Goal: Information Seeking & Learning: Learn about a topic

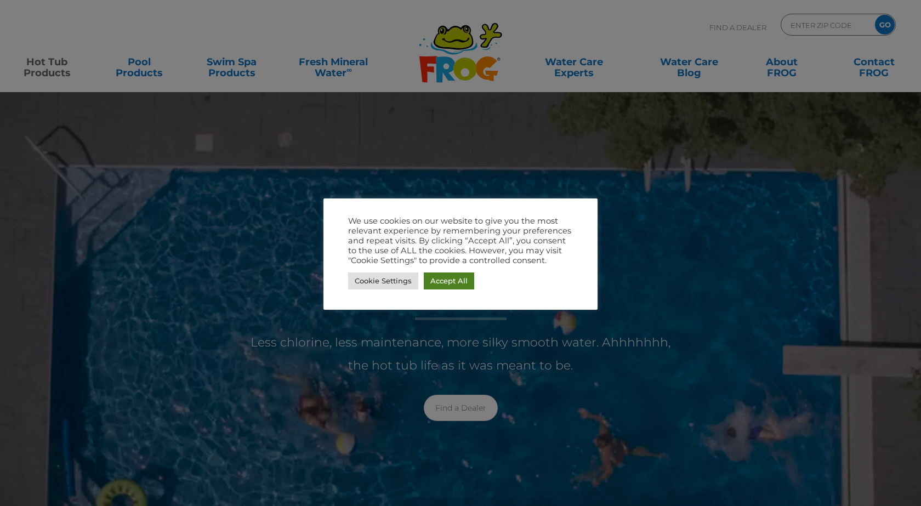
click at [444, 277] on link "Accept All" at bounding box center [449, 281] width 50 height 17
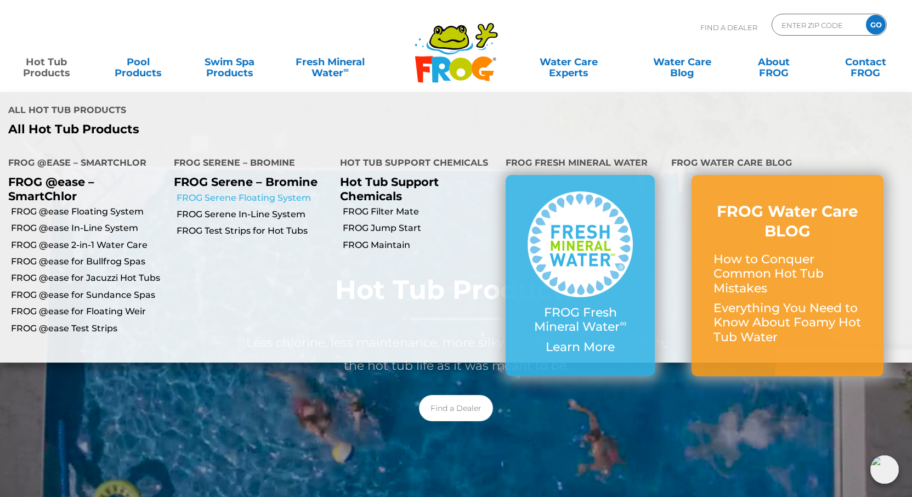
click at [216, 192] on link "FROG Serene Floating System" at bounding box center [254, 198] width 155 height 12
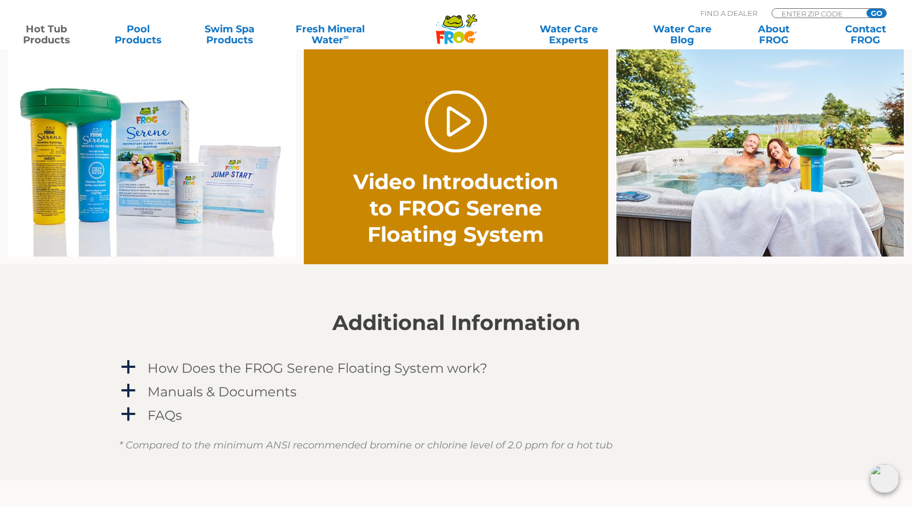
scroll to position [823, 0]
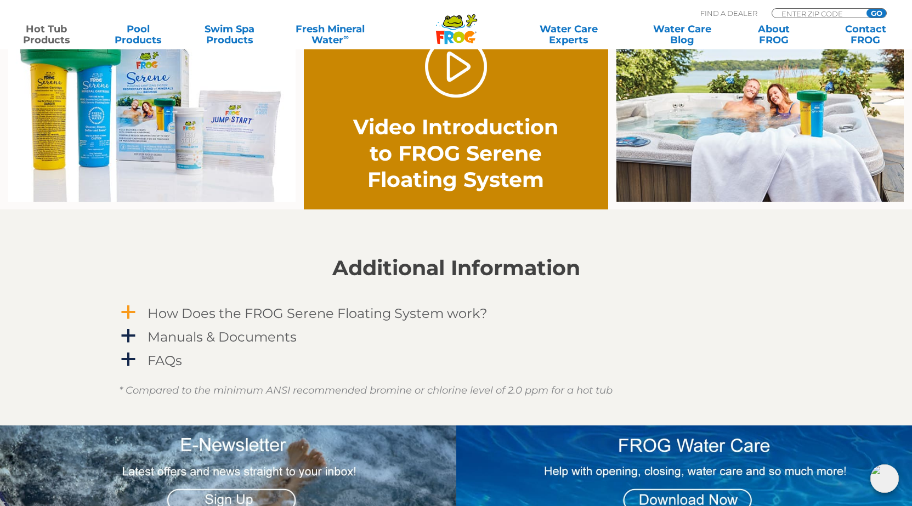
click at [125, 310] on span "a" at bounding box center [128, 312] width 16 height 16
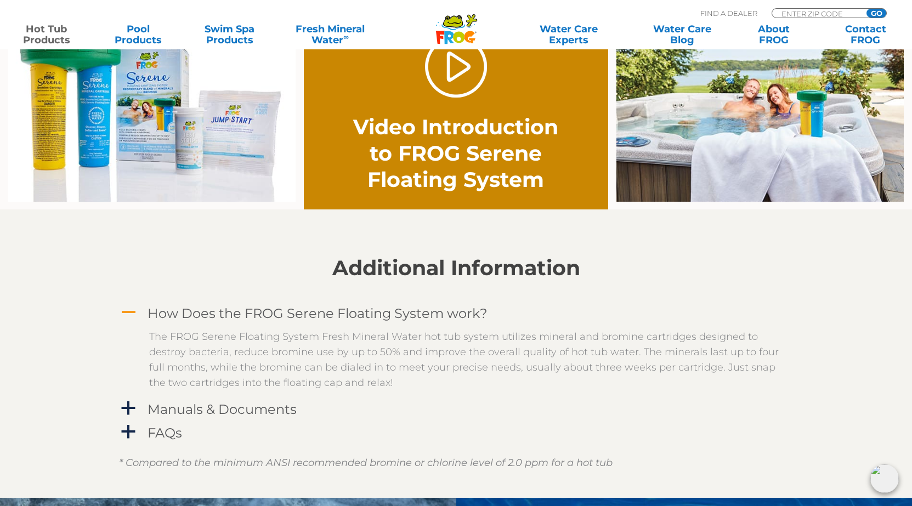
click at [129, 311] on span "A" at bounding box center [128, 312] width 16 height 16
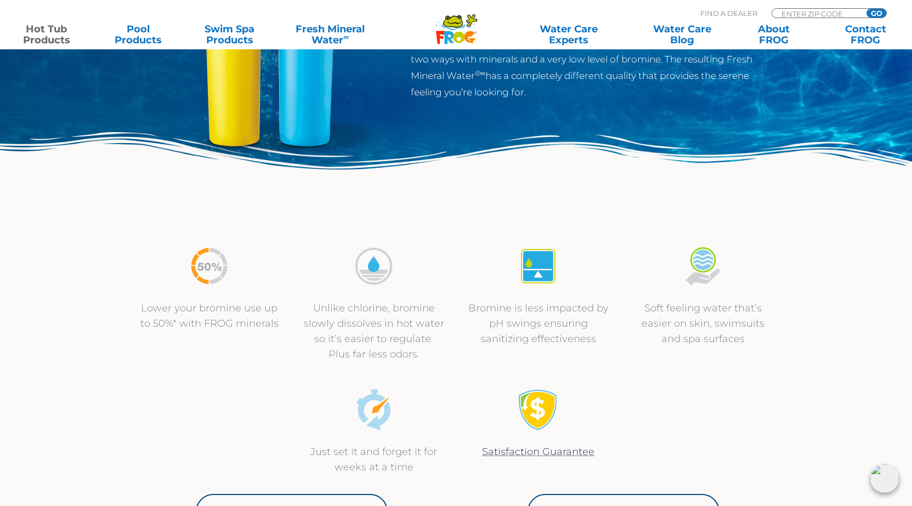
scroll to position [0, 0]
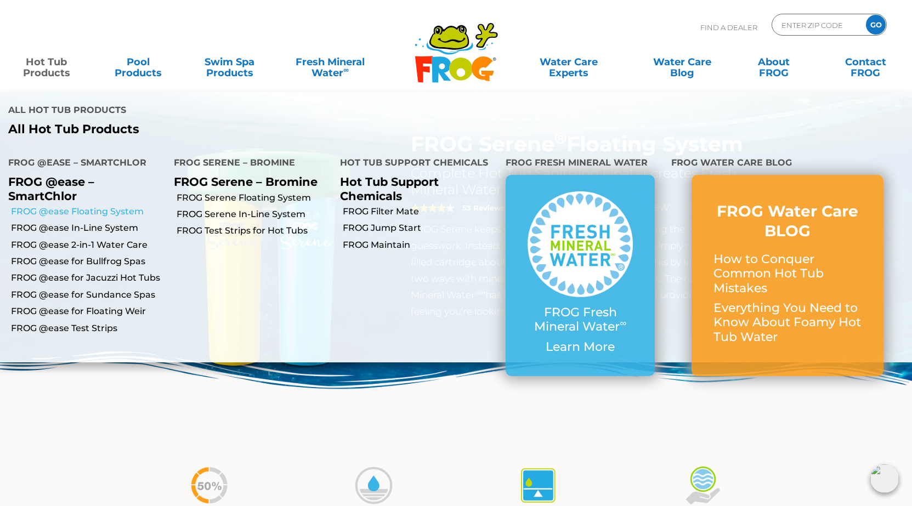
click at [98, 206] on link "FROG @ease Floating System" at bounding box center [88, 212] width 155 height 12
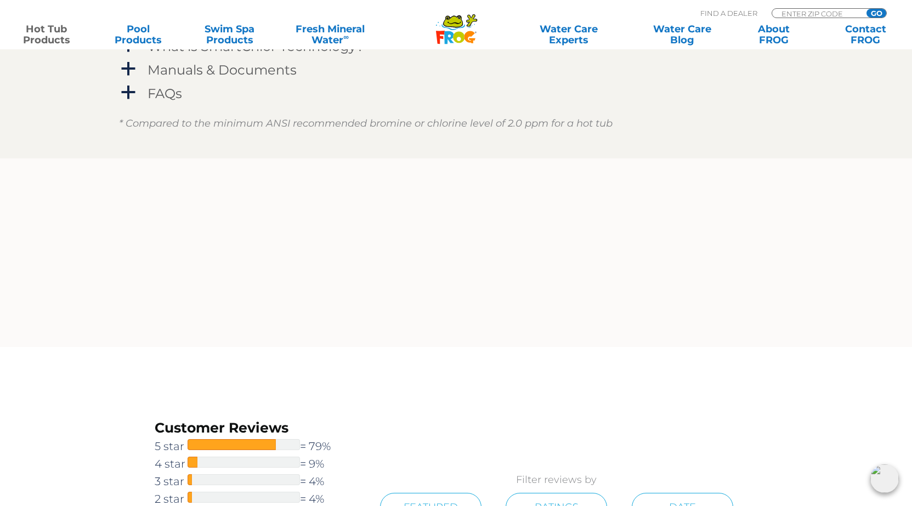
scroll to position [1097, 0]
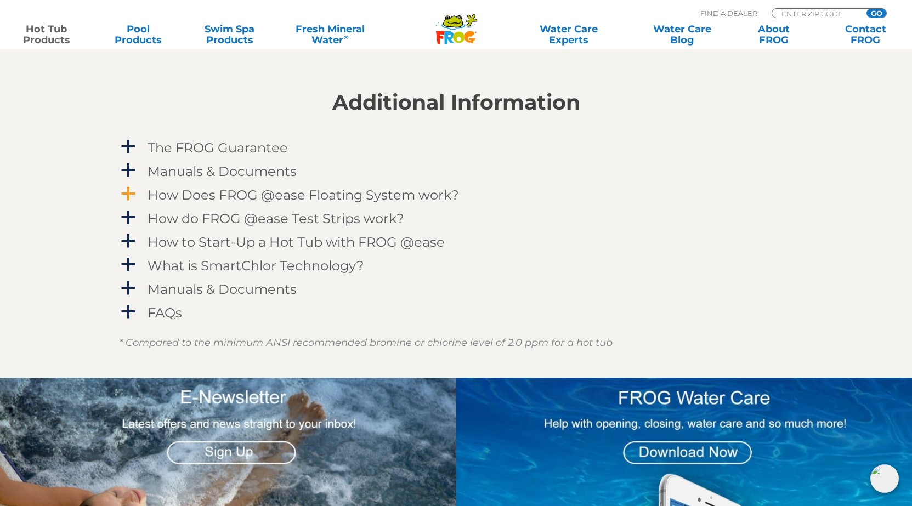
click at [127, 194] on span "a" at bounding box center [128, 194] width 16 height 16
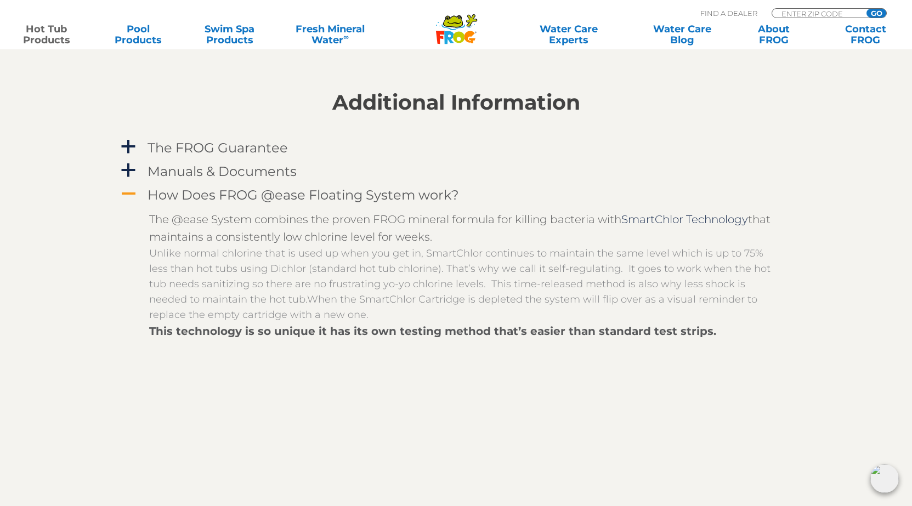
click at [129, 195] on span "A" at bounding box center [128, 194] width 16 height 16
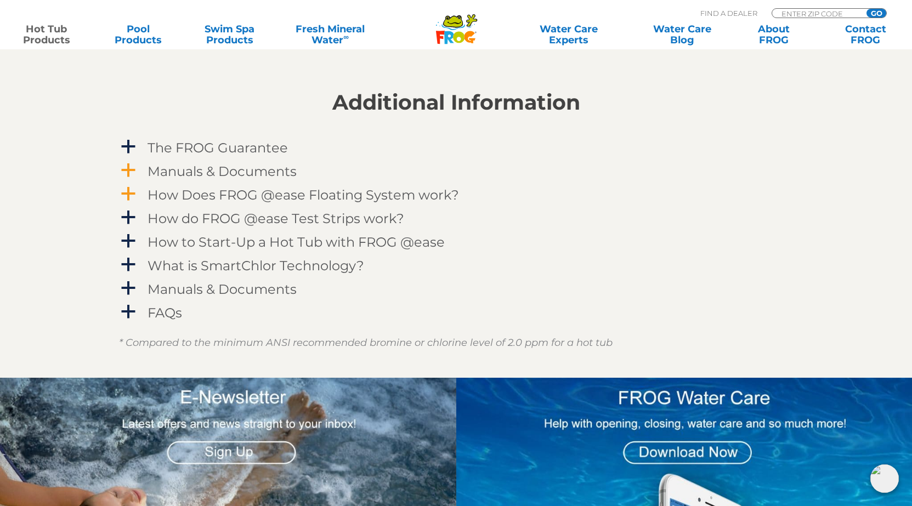
click at [127, 173] on span "a" at bounding box center [128, 170] width 16 height 16
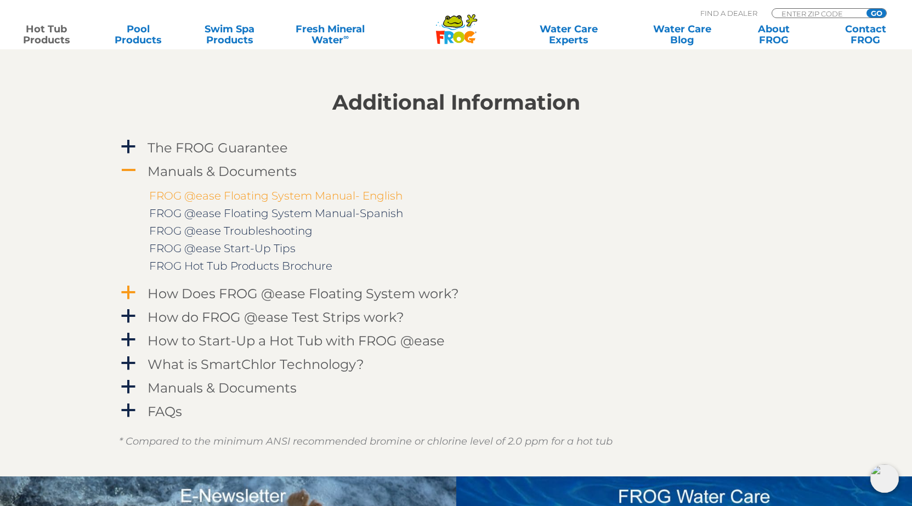
click at [256, 197] on link "FROG @ease Floating System Manual- English" at bounding box center [275, 195] width 253 height 13
click at [128, 296] on span "a" at bounding box center [128, 293] width 16 height 16
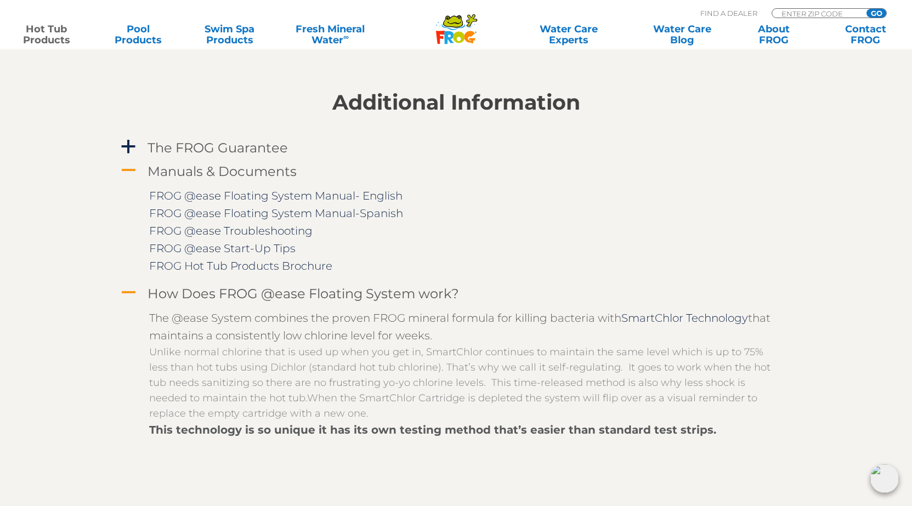
click at [128, 296] on span "A" at bounding box center [128, 293] width 16 height 16
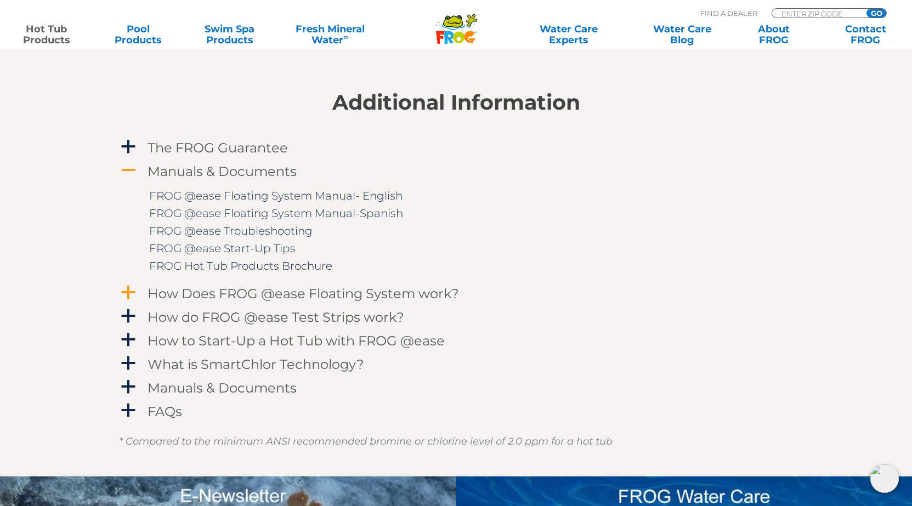
click at [128, 328] on div "a How do FROG @ease Test Strips work? In 2 seconds, you can know precisely whet…" at bounding box center [456, 317] width 675 height 22
click at [128, 315] on span "a" at bounding box center [128, 316] width 16 height 16
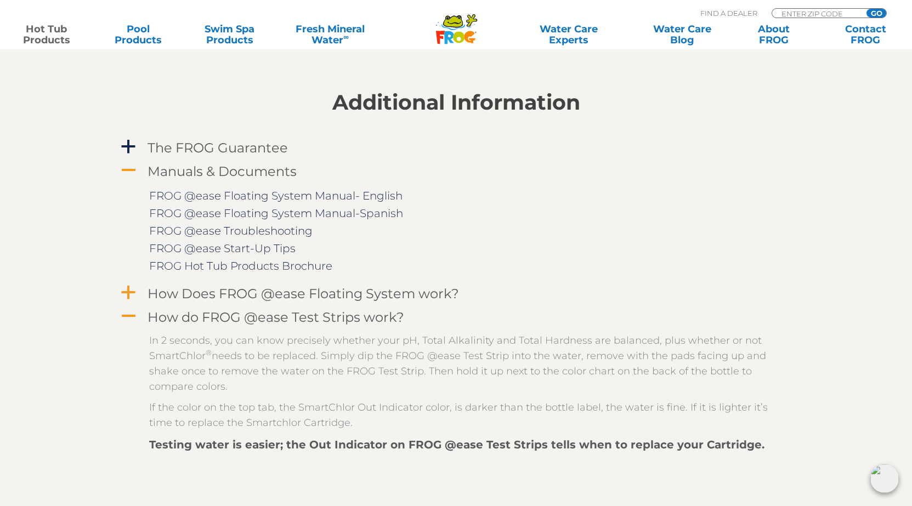
click at [128, 315] on span "A" at bounding box center [128, 316] width 16 height 16
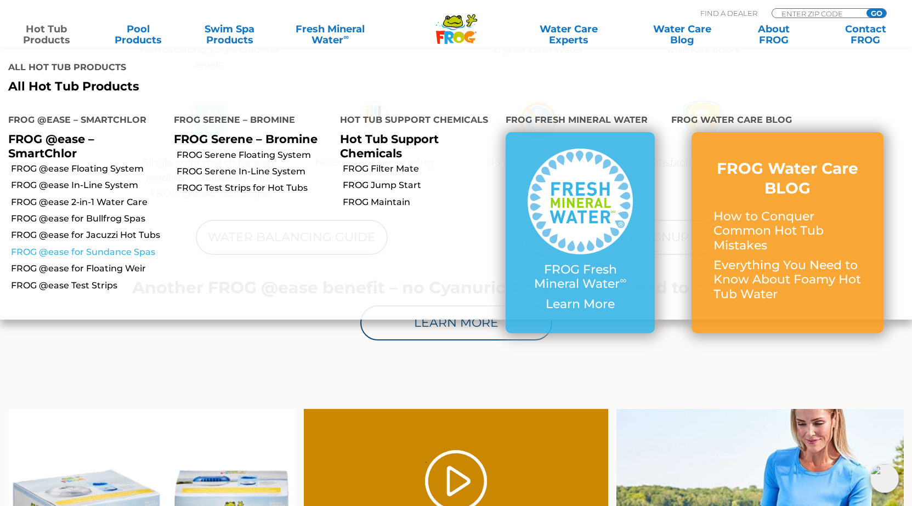
scroll to position [219, 0]
